Goal: Task Accomplishment & Management: Manage account settings

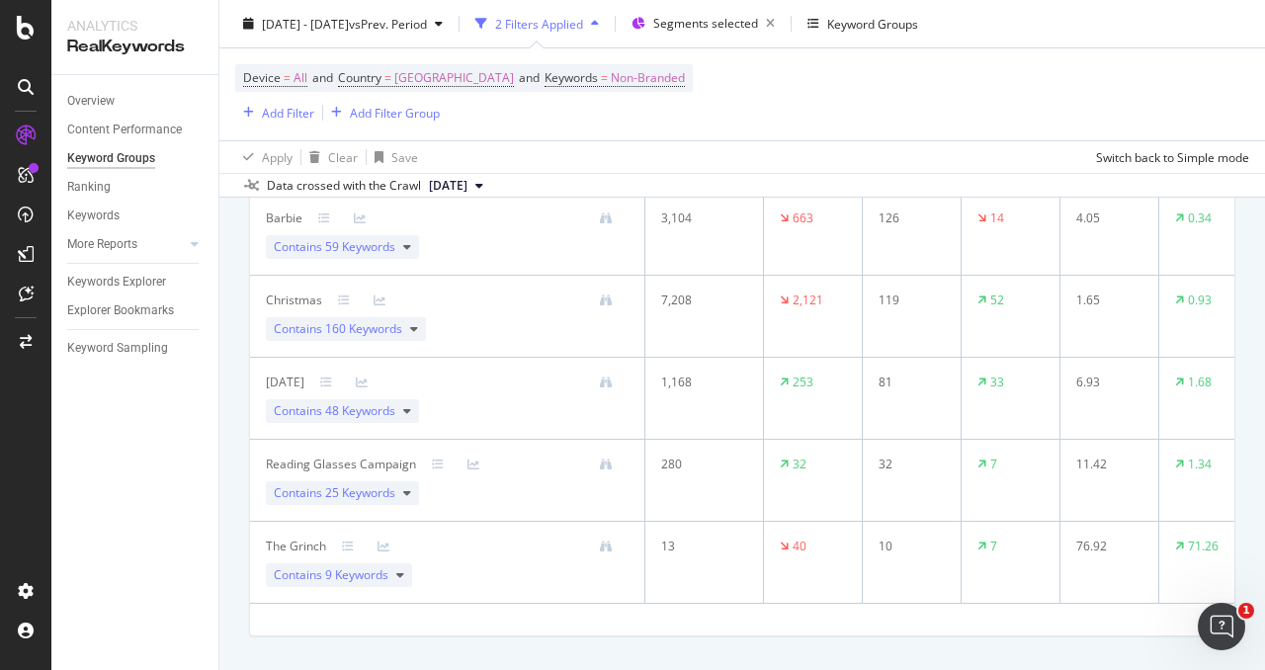
scroll to position [477, 0]
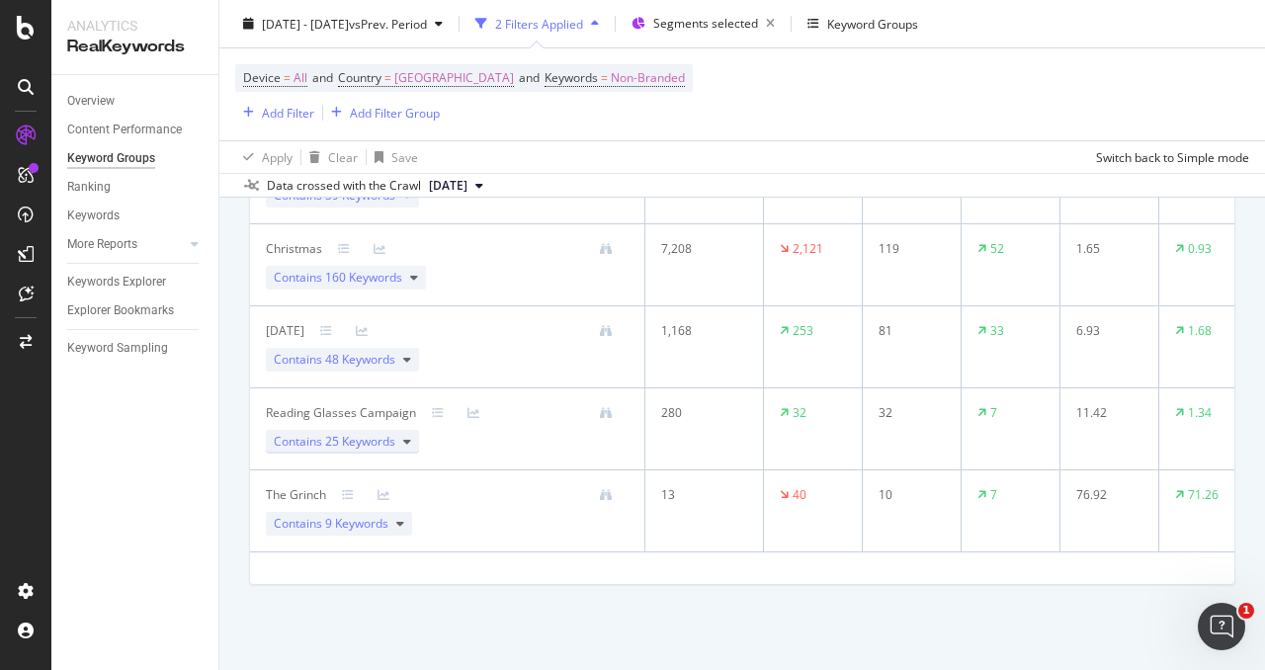
click at [405, 436] on icon at bounding box center [407, 442] width 8 height 12
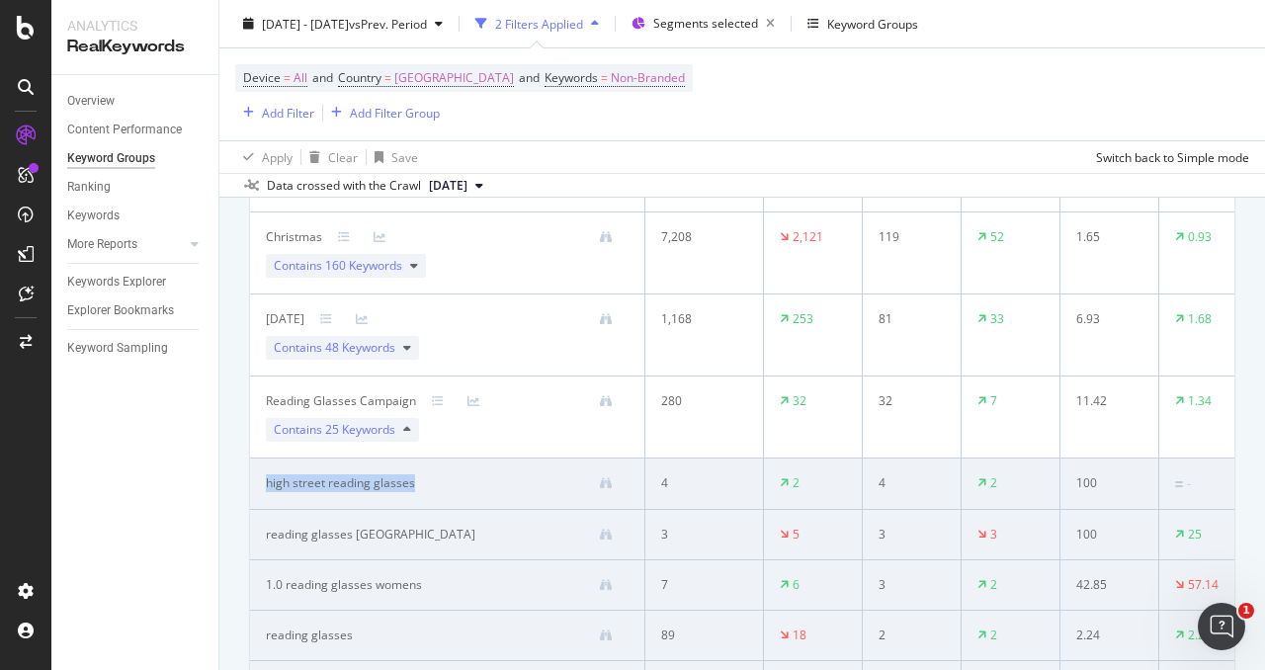
drag, startPoint x: 409, startPoint y: 481, endPoint x: 255, endPoint y: 473, distance: 154.4
click at [255, 473] on td "high street reading glasses" at bounding box center [447, 484] width 395 height 51
copy div "high street reading glasses"
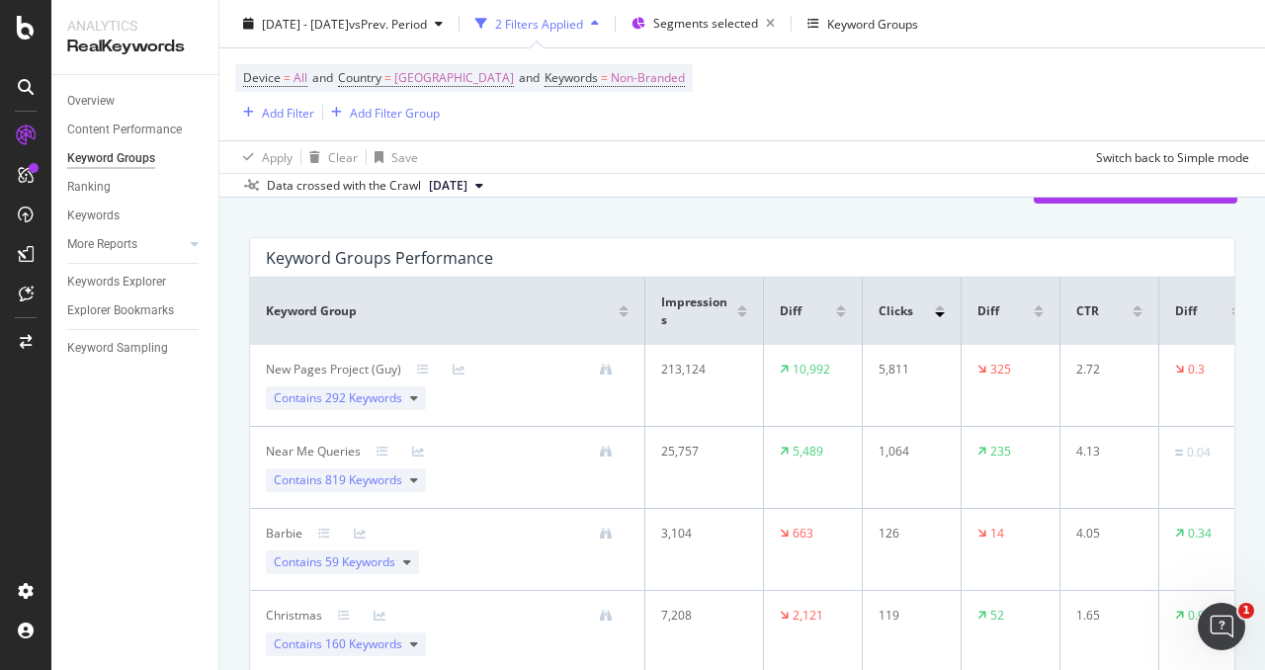
scroll to position [0, 0]
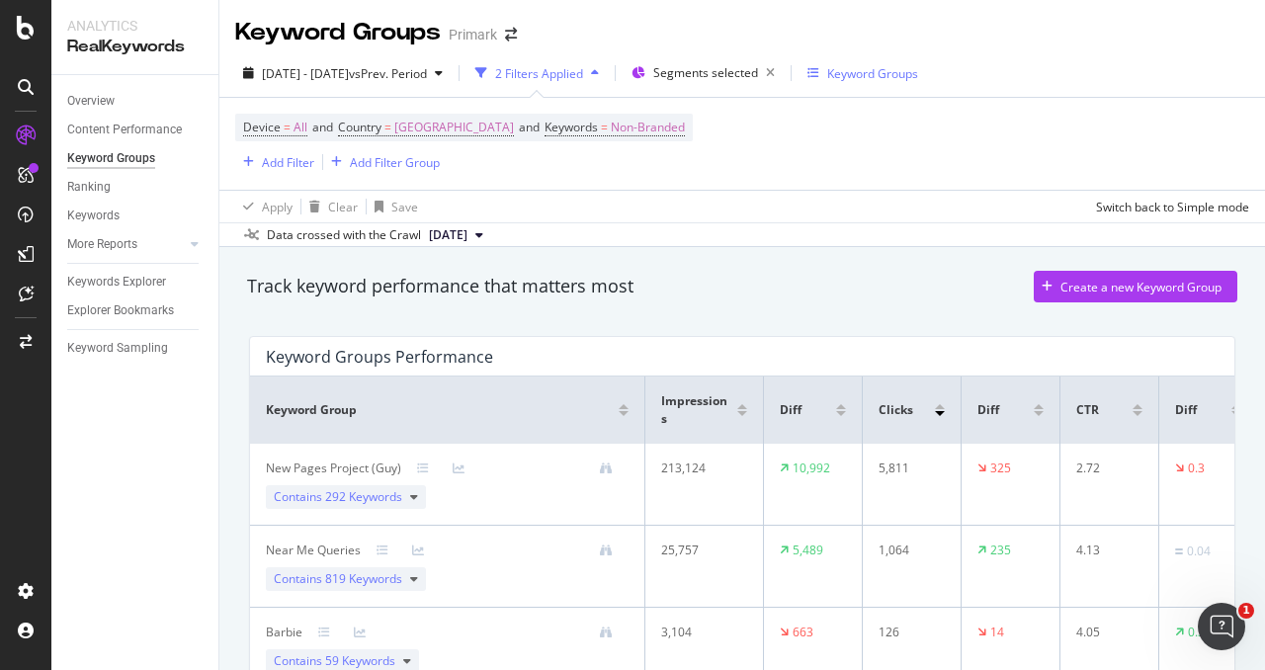
click at [866, 68] on div "Keyword Groups" at bounding box center [862, 73] width 111 height 17
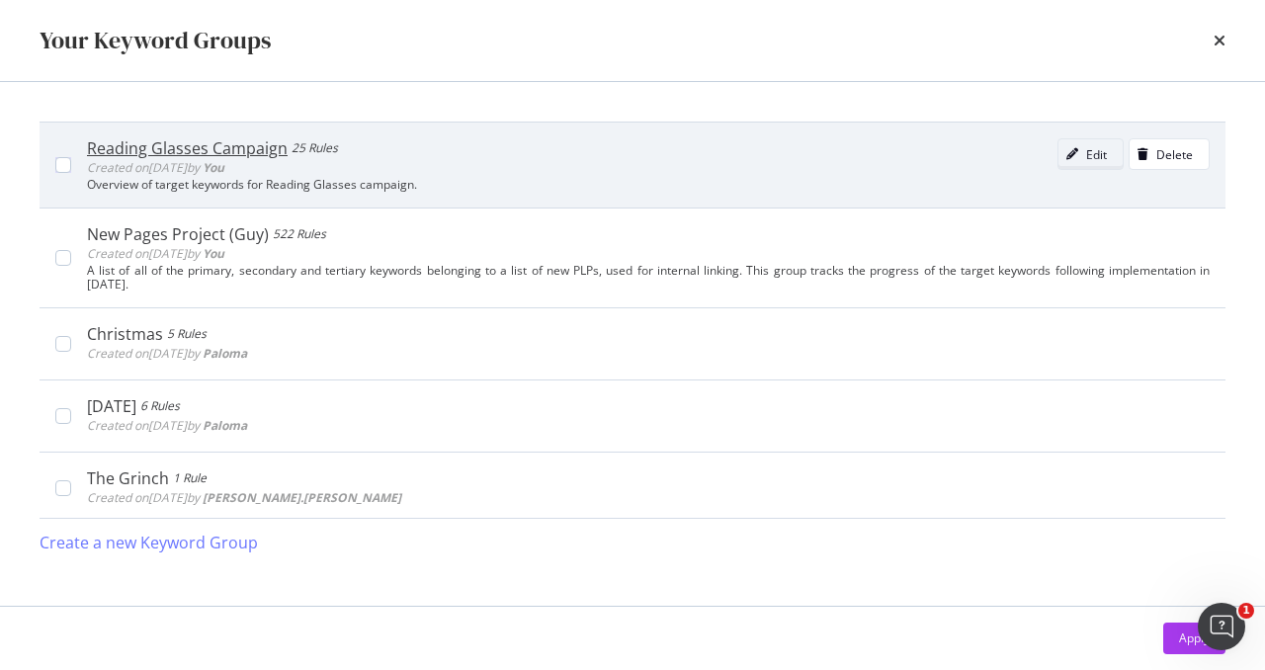
click at [1087, 149] on div "Edit" at bounding box center [1096, 154] width 21 height 17
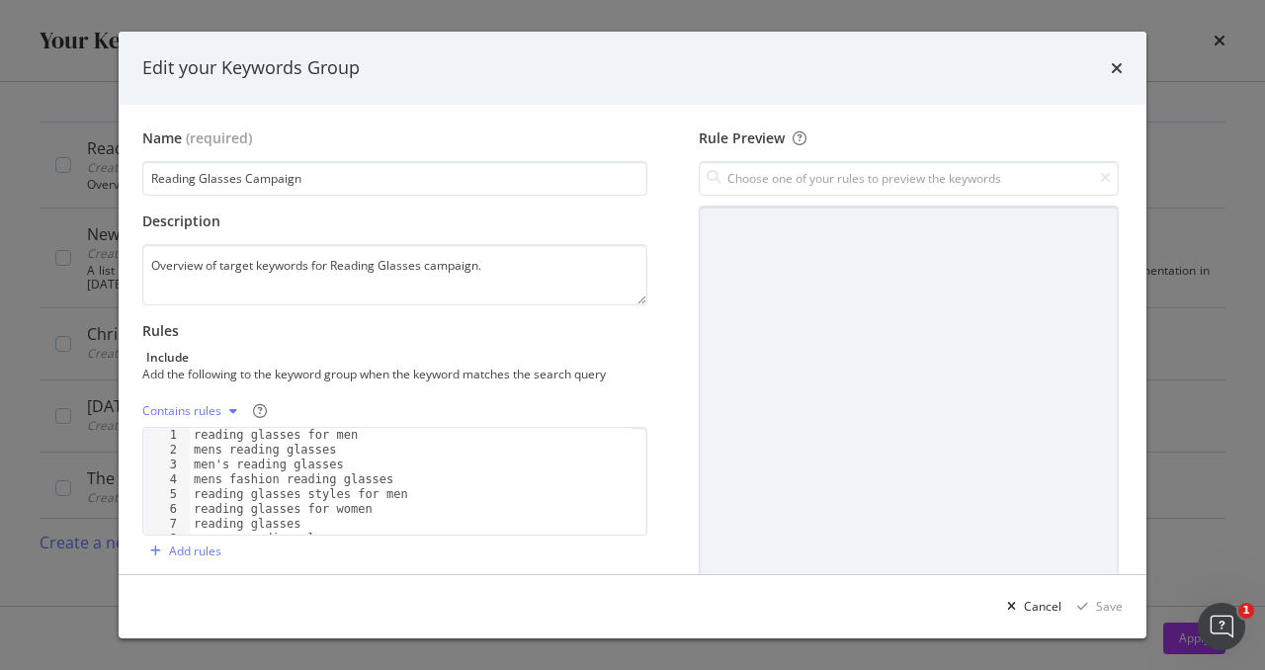
click at [1123, 81] on div "Edit your Keywords Group" at bounding box center [633, 68] width 1028 height 73
click at [1113, 64] on icon "times" at bounding box center [1117, 68] width 12 height 16
